Goal: Find specific page/section: Find specific page/section

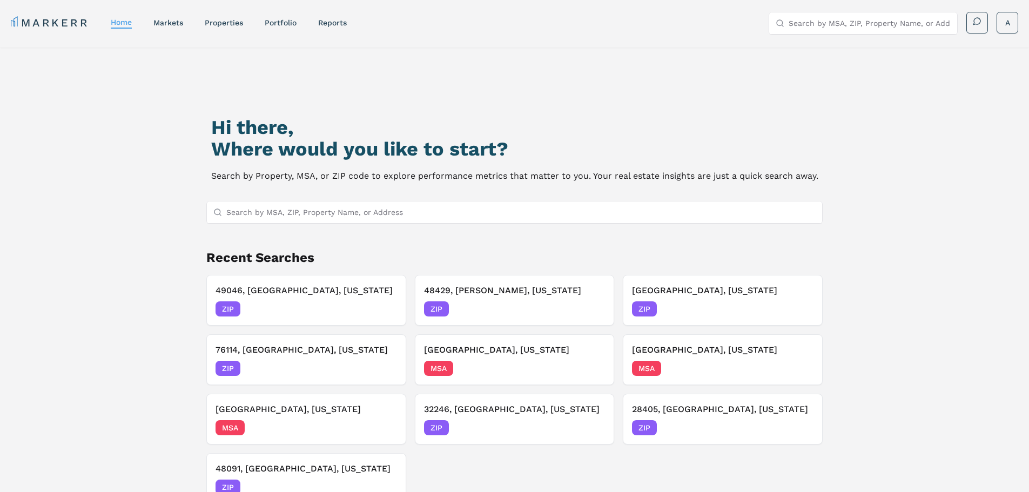
click at [329, 217] on input "Search by MSA, ZIP, Property Name, or Address" at bounding box center [521, 213] width 590 height 22
click at [330, 210] on input "Search by MSA, ZIP, Property Name, or Address" at bounding box center [521, 213] width 590 height 22
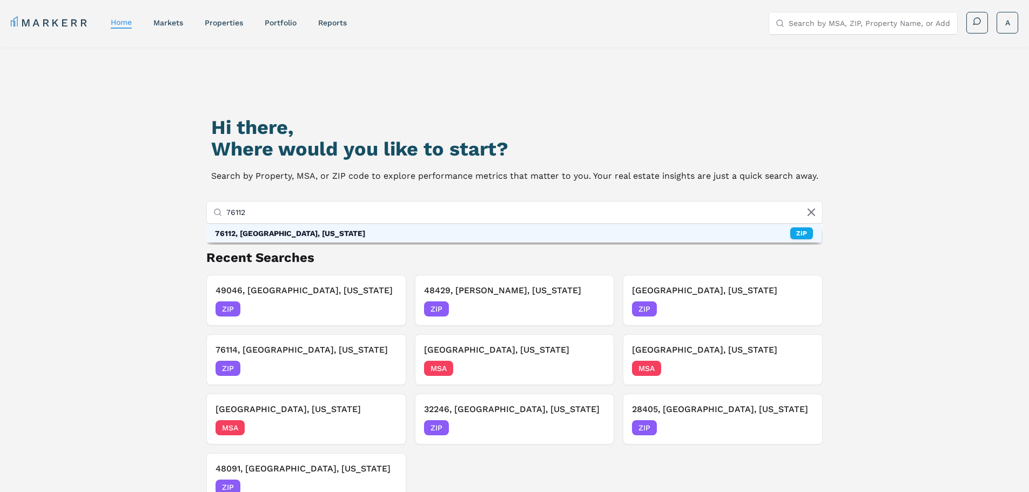
type input "76112"
click at [272, 233] on div "76112, [GEOGRAPHIC_DATA], [US_STATE]" at bounding box center [290, 233] width 150 height 11
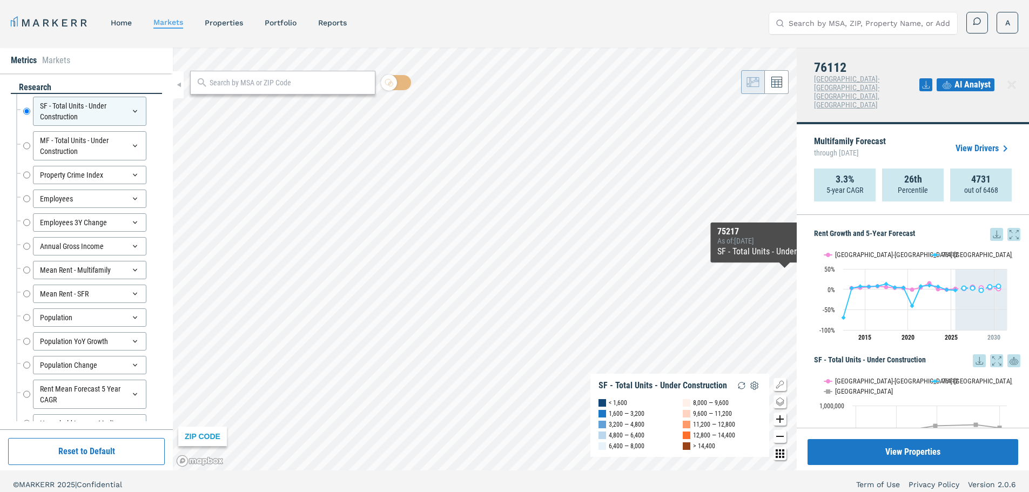
click at [1026, 428] on div "View Properties" at bounding box center [913, 449] width 232 height 43
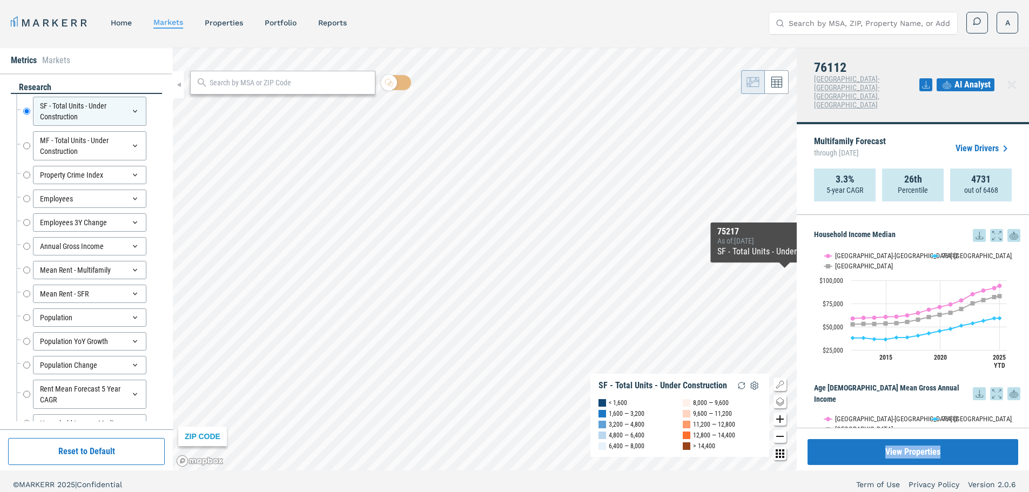
scroll to position [2057, 0]
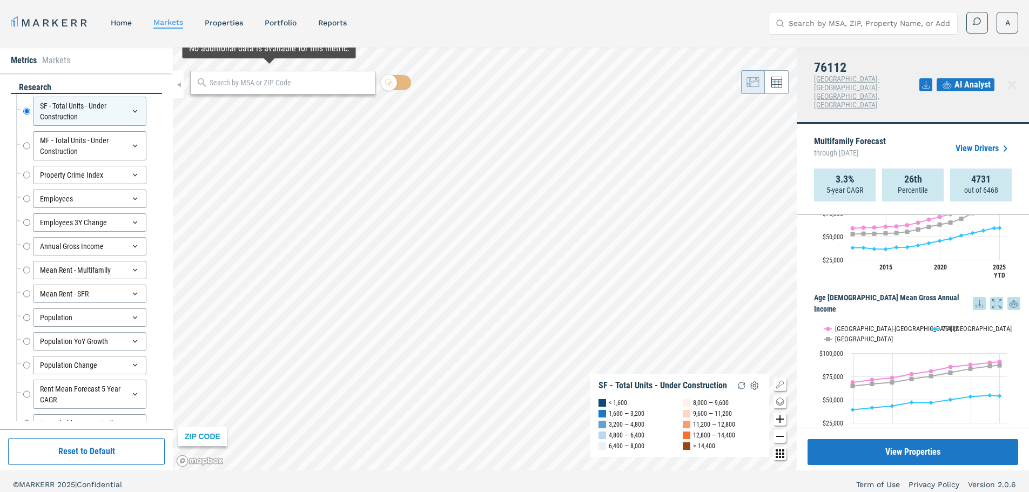
click at [250, 86] on input "text" at bounding box center [290, 82] width 160 height 11
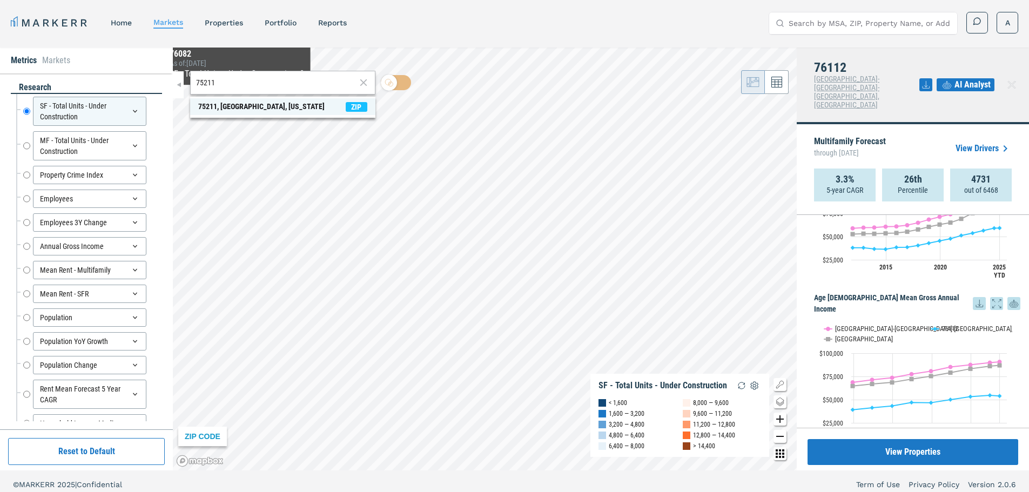
type input "75211"
click at [227, 106] on div "75211, [GEOGRAPHIC_DATA], [US_STATE]" at bounding box center [261, 106] width 126 height 11
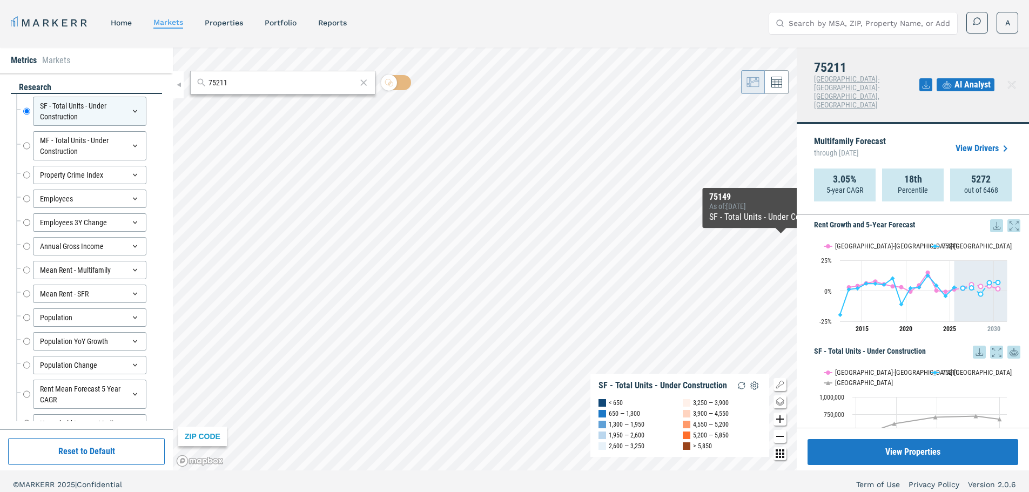
scroll to position [0, 0]
